Goal: Find specific page/section: Find specific page/section

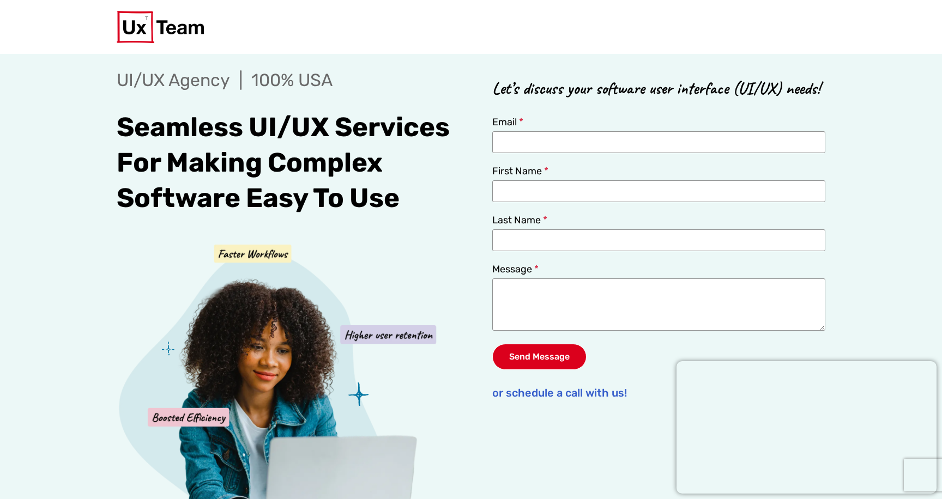
click at [429, 93] on div "UI/UX Agency | 100% USA" at bounding box center [289, 84] width 345 height 34
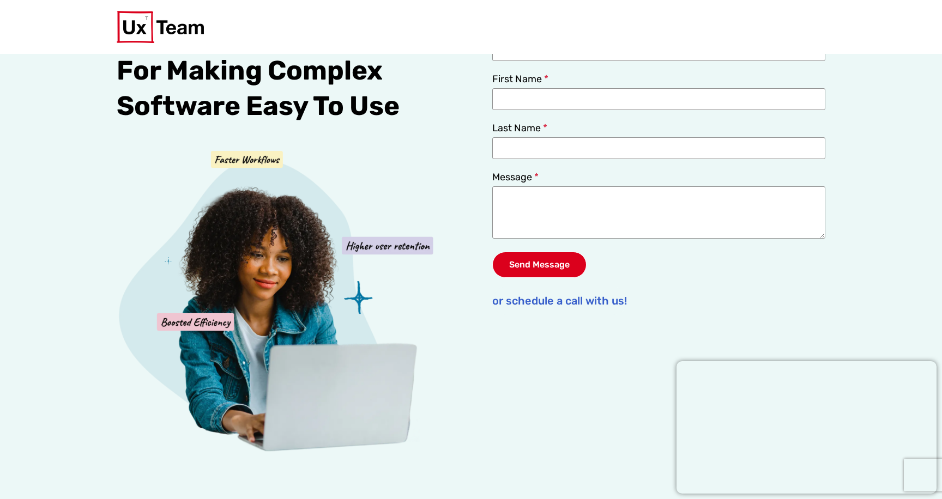
scroll to position [42, 0]
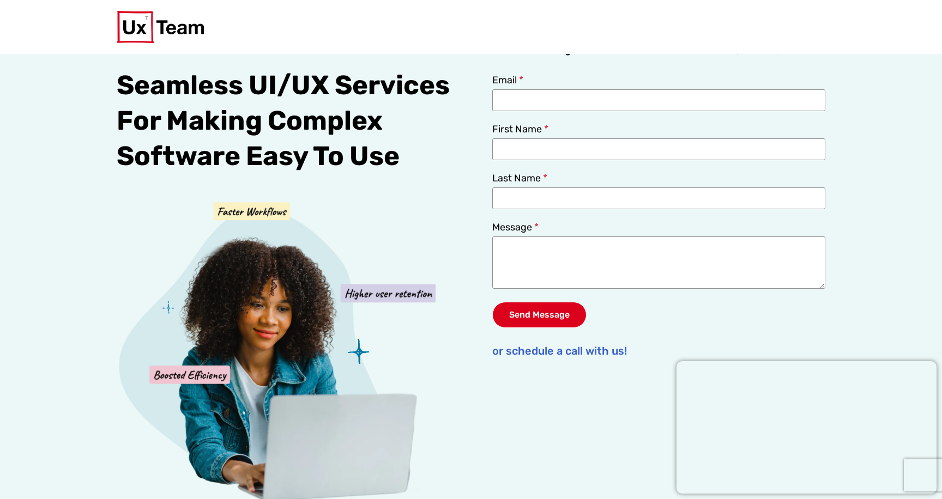
click at [376, 298] on image at bounding box center [387, 293] width 95 height 19
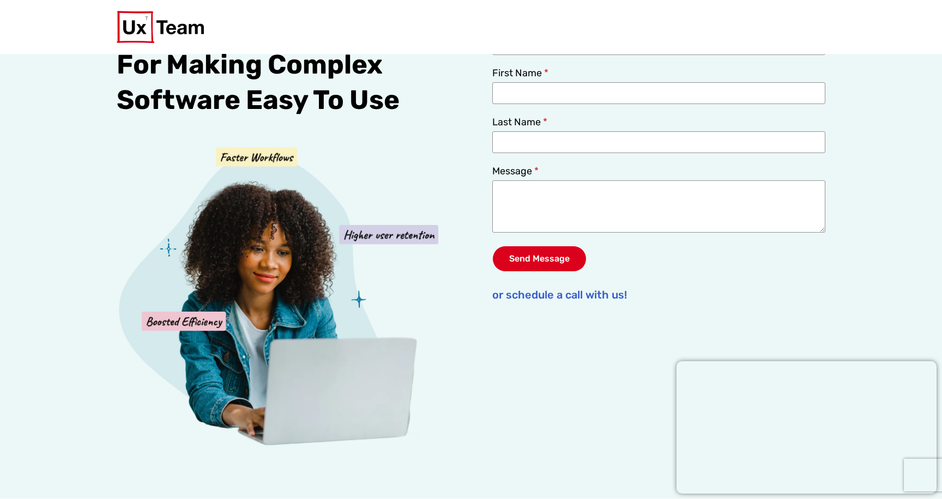
scroll to position [0, 0]
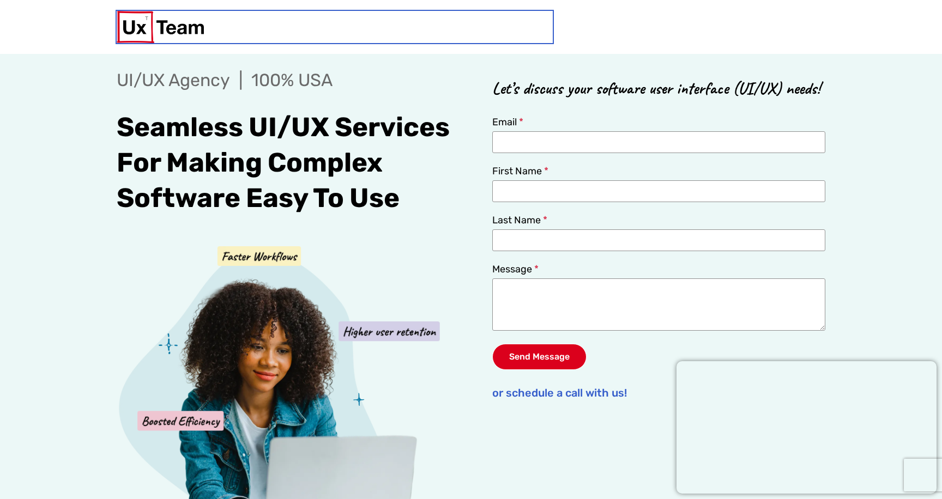
click at [168, 29] on img at bounding box center [160, 27] width 87 height 32
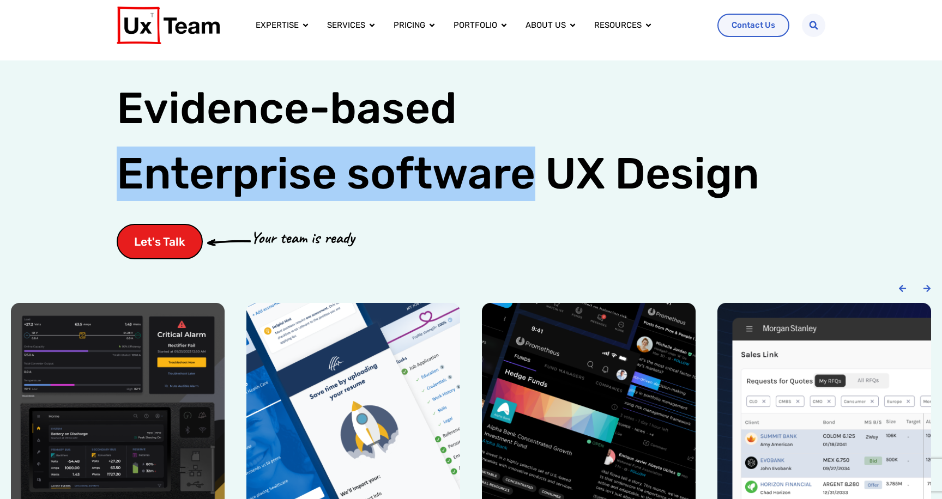
scroll to position [12, 0]
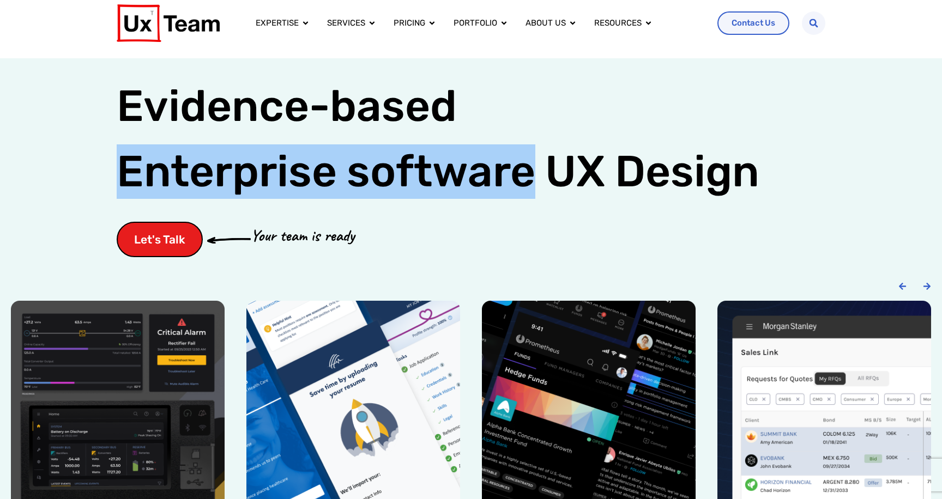
click at [439, 241] on div "Let's Talk Your team is ready" at bounding box center [471, 239] width 708 height 35
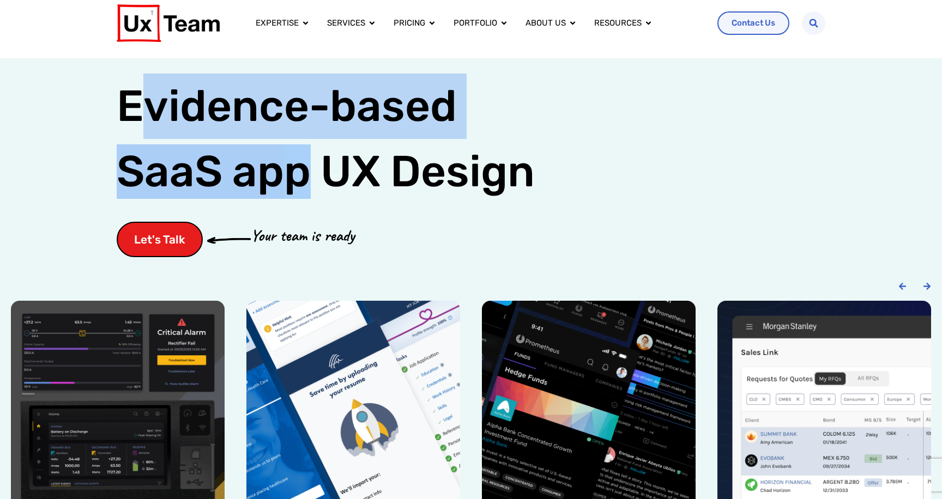
drag, startPoint x: 142, startPoint y: 93, endPoint x: 296, endPoint y: 195, distance: 185.3
click at [296, 192] on h1 "Evidence-based SaaS app UX Design" at bounding box center [326, 139] width 418 height 131
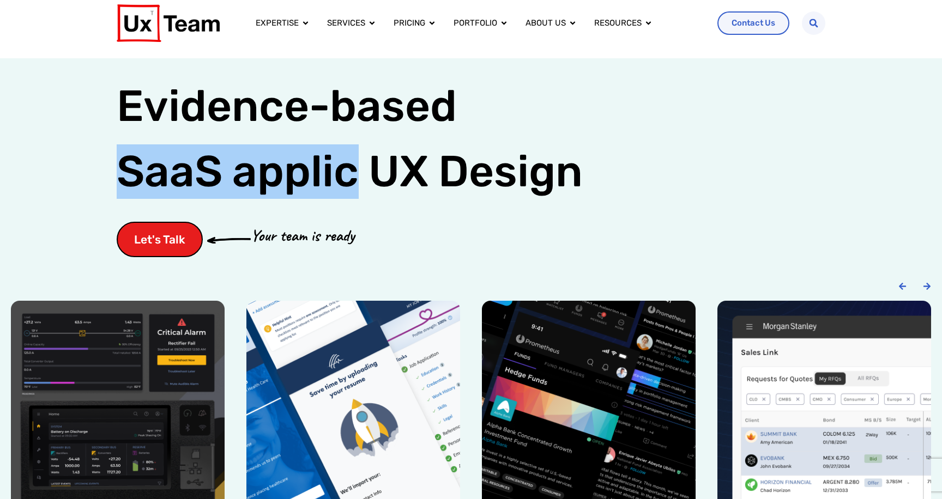
click at [385, 201] on h1 "Evidence-based SaaS applic UX Design" at bounding box center [350, 139] width 466 height 131
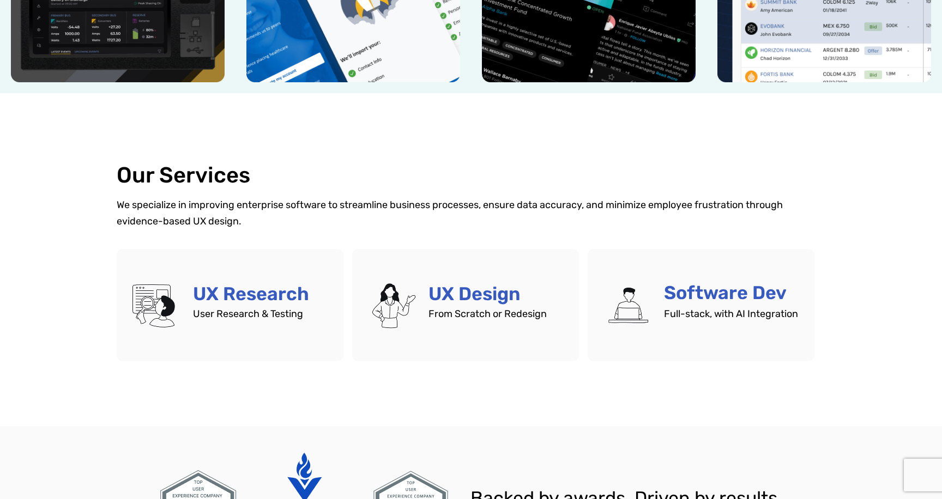
scroll to position [488, 0]
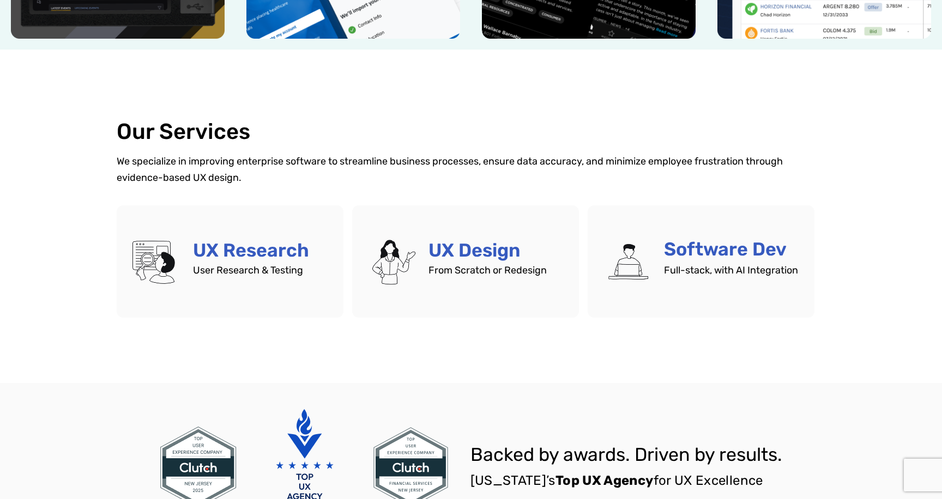
click at [76, 252] on div "Our Services We specialize in improving enterprise software to streamline busin…" at bounding box center [471, 218] width 942 height 329
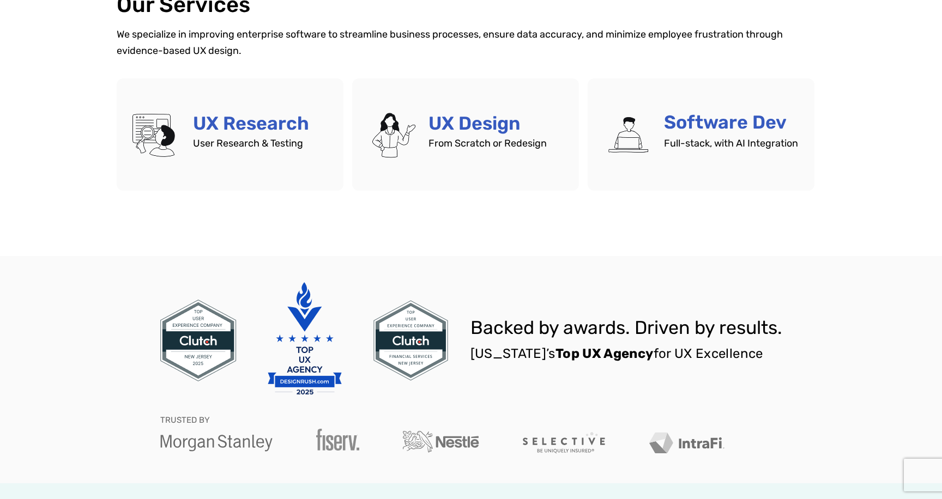
scroll to position [0, 0]
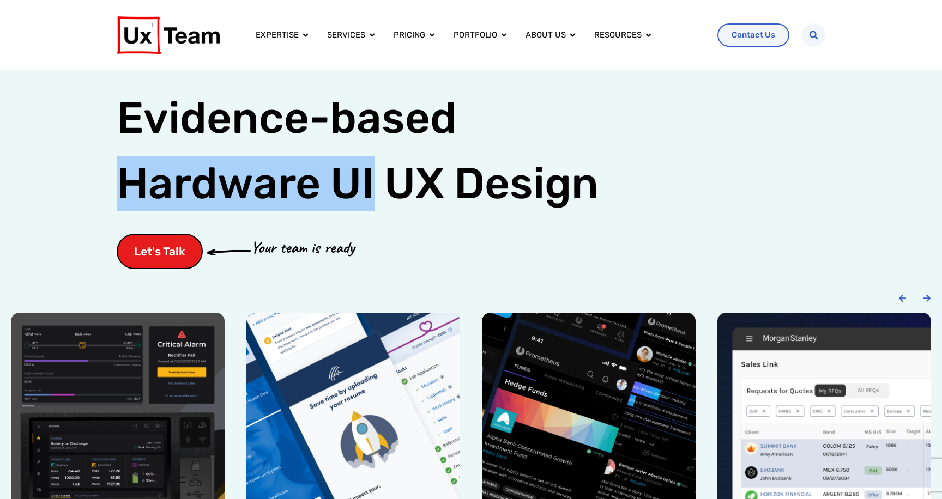
click at [511, 210] on span "UX Design" at bounding box center [491, 183] width 214 height 54
